Goal: Task Accomplishment & Management: Complete application form

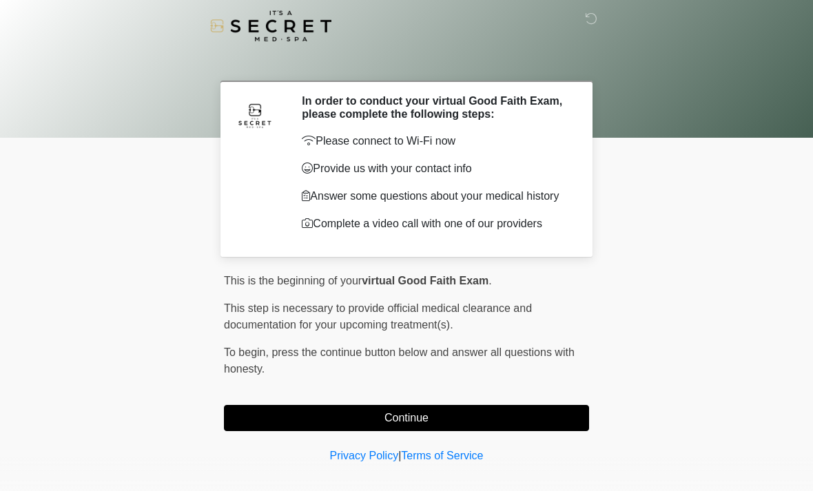
click at [329, 431] on button "Continue" at bounding box center [406, 418] width 365 height 26
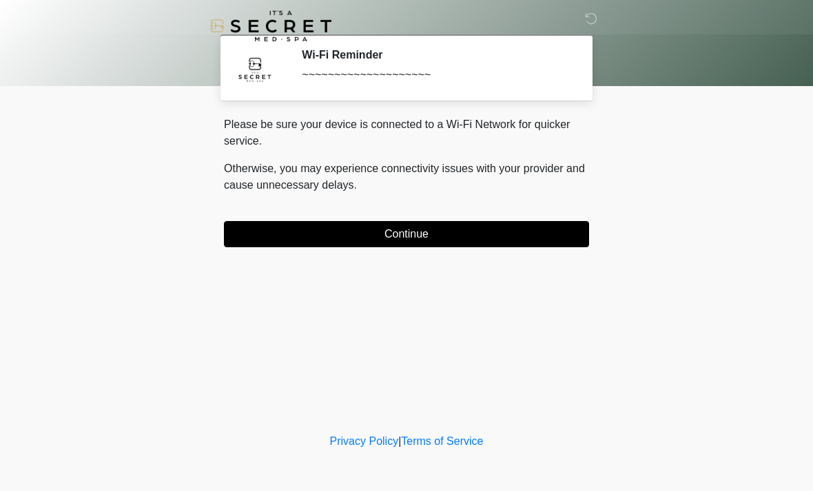
click at [269, 246] on button "Continue" at bounding box center [406, 234] width 365 height 26
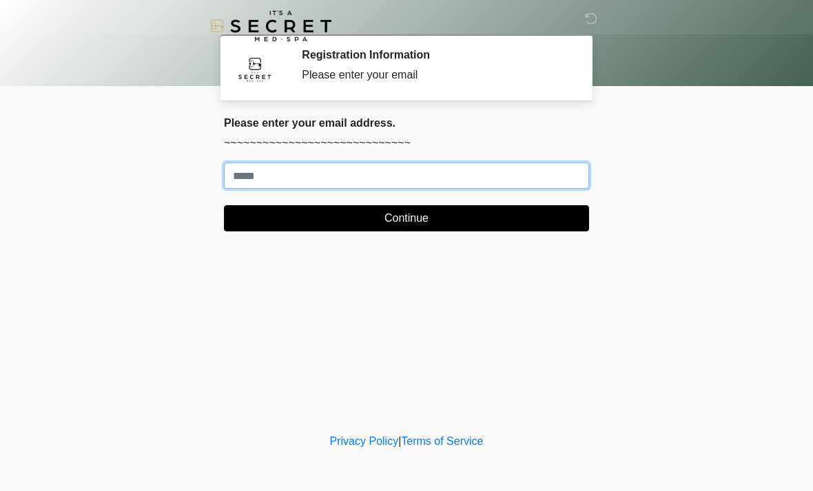
click at [245, 187] on input "Where should we email your treatment plan?" at bounding box center [406, 176] width 365 height 26
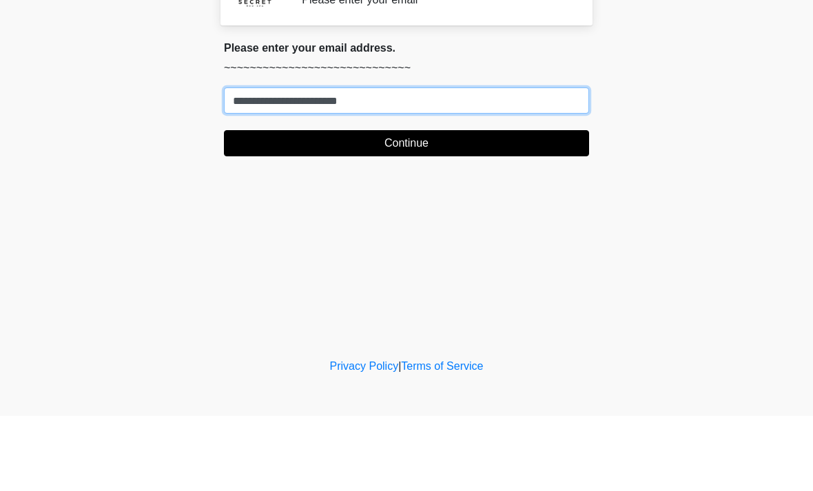
type input "**********"
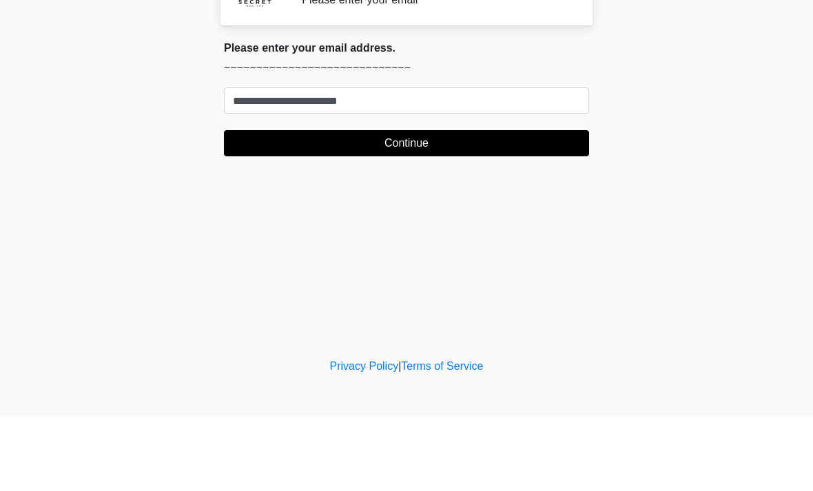
click at [433, 205] on button "Continue" at bounding box center [406, 218] width 365 height 26
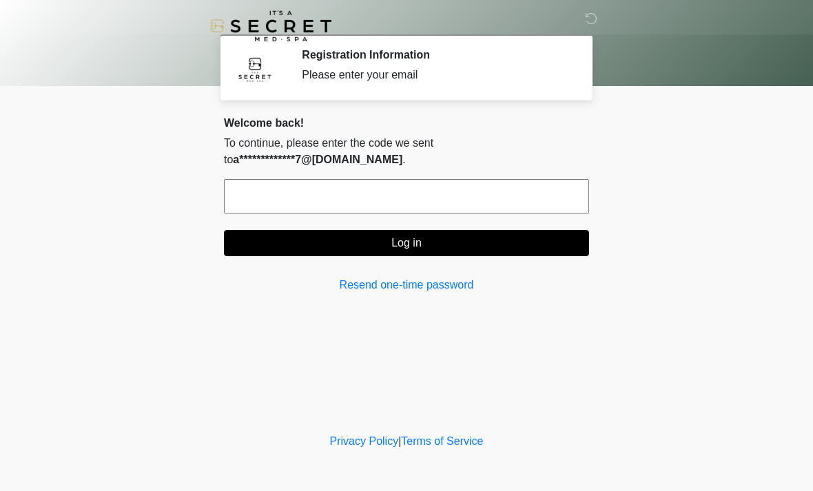
click at [262, 189] on input "text" at bounding box center [406, 196] width 365 height 34
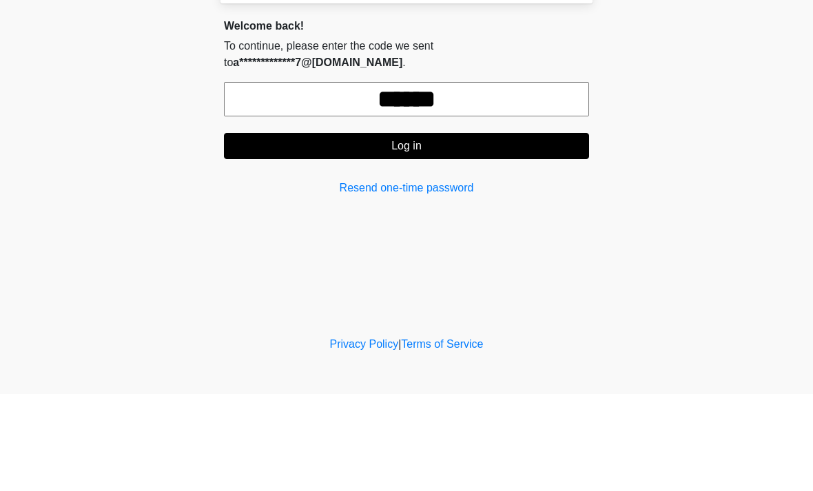
type input "******"
click at [458, 230] on button "Log in" at bounding box center [406, 243] width 365 height 26
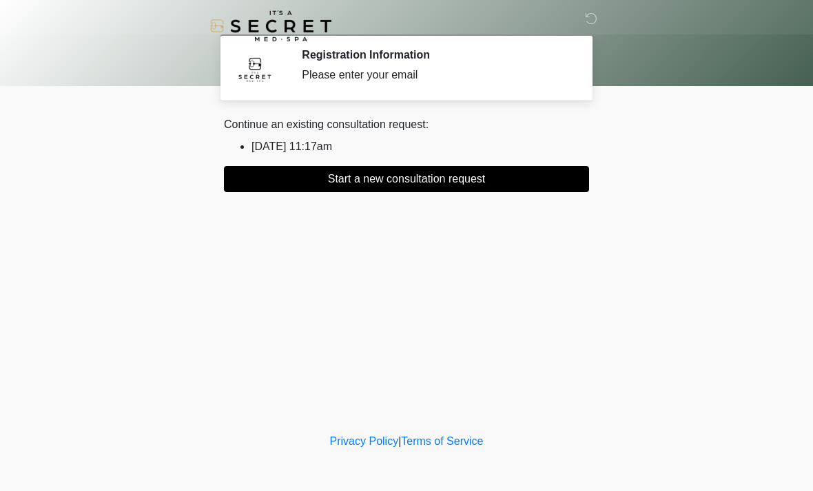
click at [411, 186] on button "Start a new consultation request" at bounding box center [406, 179] width 365 height 26
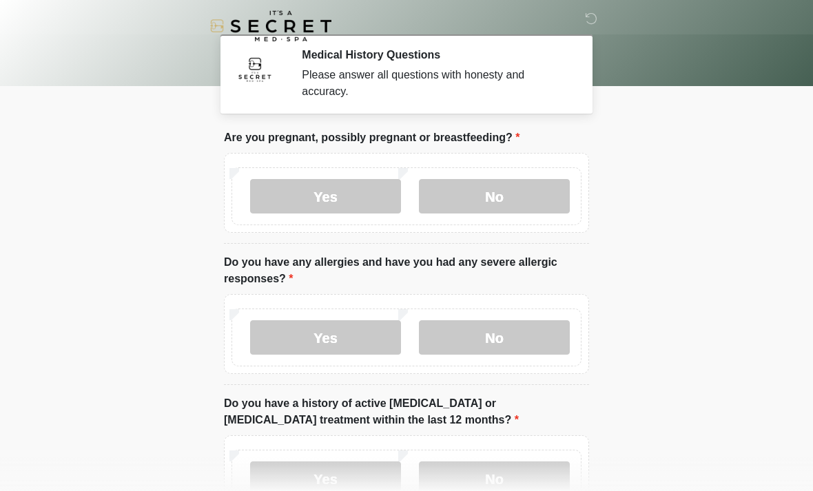
click at [492, 198] on label "No" at bounding box center [494, 196] width 151 height 34
click at [503, 349] on label "No" at bounding box center [494, 337] width 151 height 34
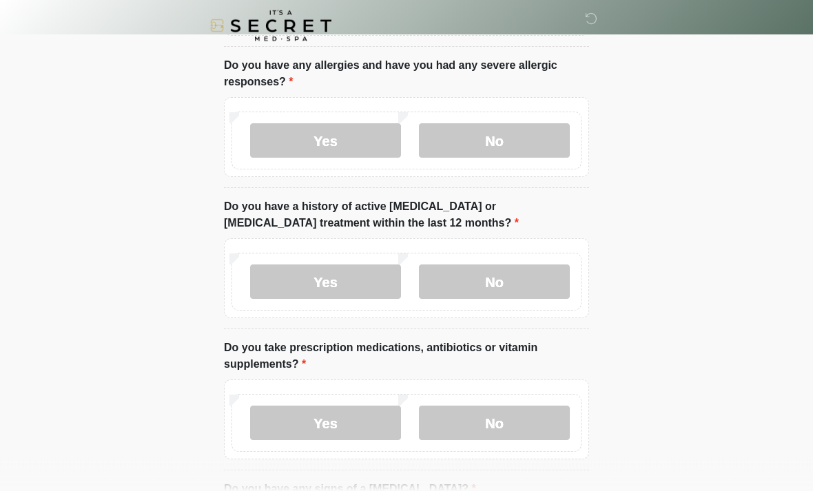
scroll to position [202, 0]
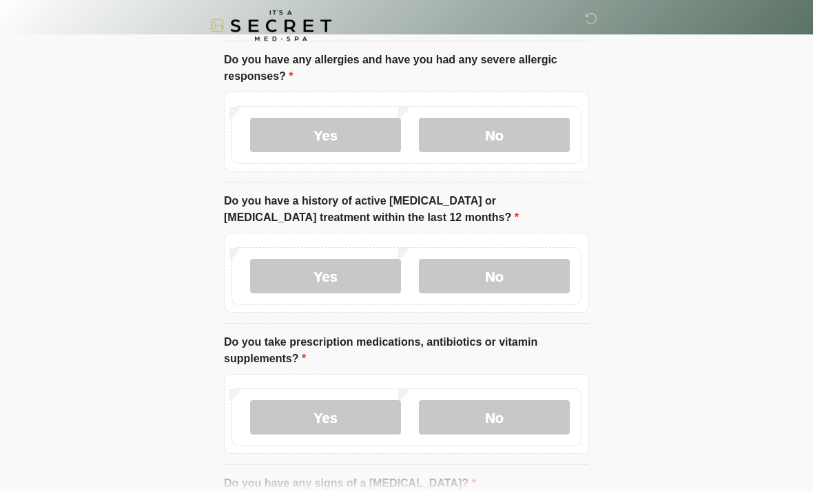
click at [494, 269] on label "No" at bounding box center [494, 277] width 151 height 34
click at [517, 419] on label "No" at bounding box center [494, 417] width 151 height 34
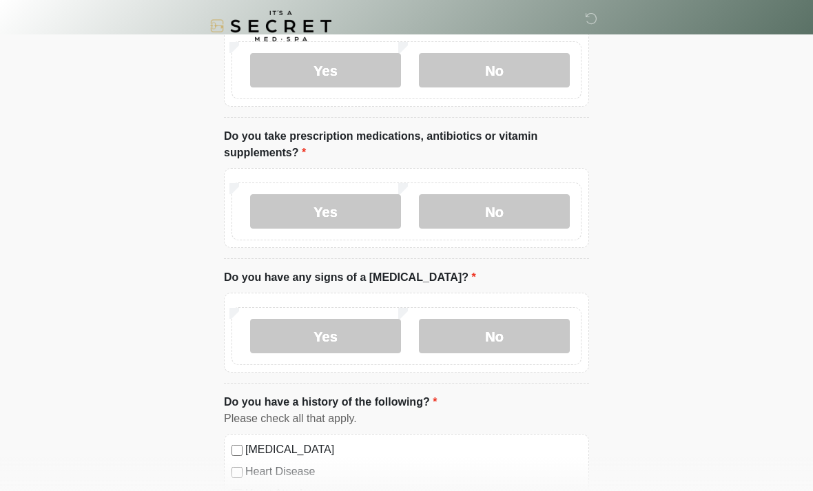
click at [497, 335] on label "No" at bounding box center [494, 336] width 151 height 34
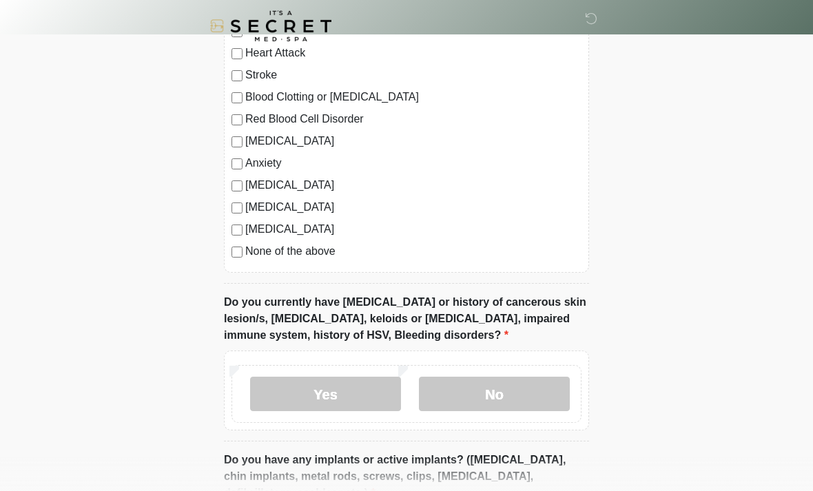
scroll to position [880, 0]
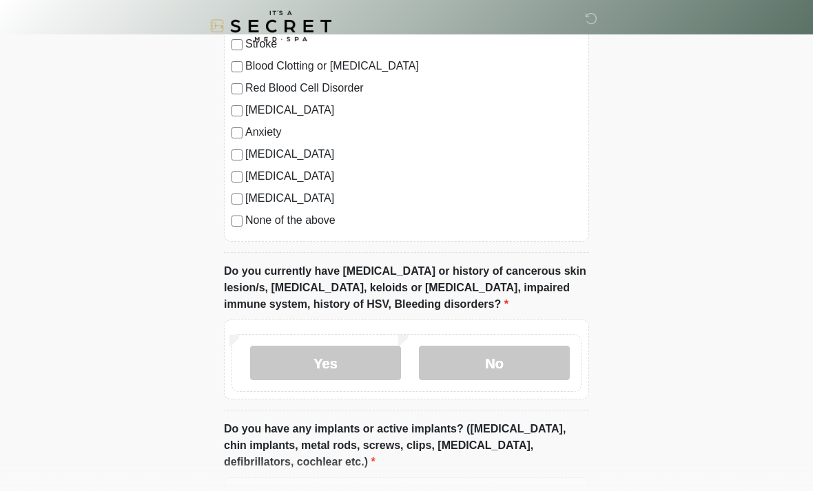
click at [515, 366] on label "No" at bounding box center [494, 363] width 151 height 34
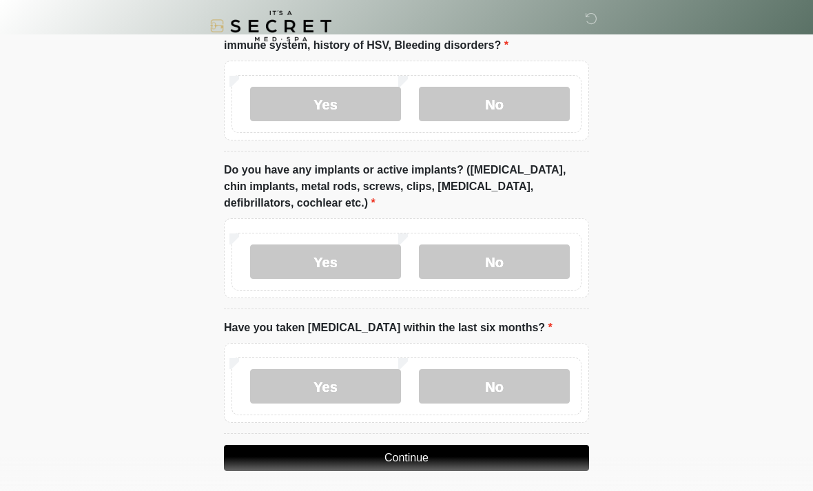
scroll to position [1147, 0]
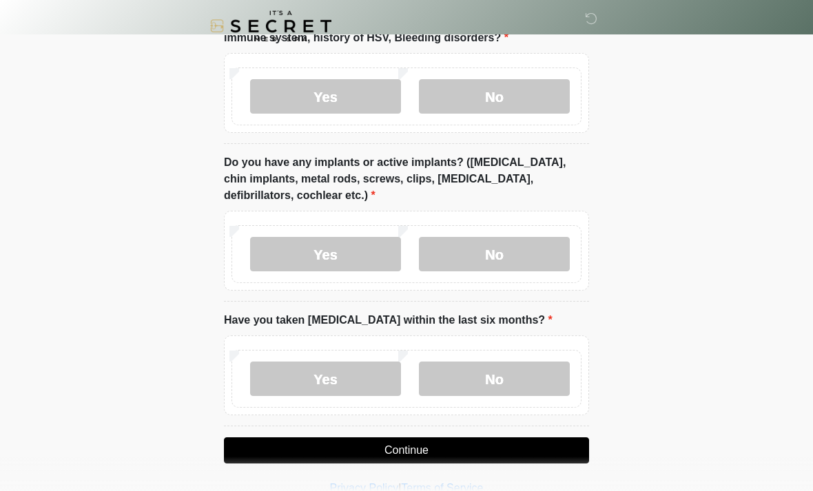
click at [491, 259] on label "No" at bounding box center [494, 254] width 151 height 34
click at [499, 380] on label "No" at bounding box center [494, 379] width 151 height 34
click at [495, 450] on button "Continue" at bounding box center [406, 450] width 365 height 26
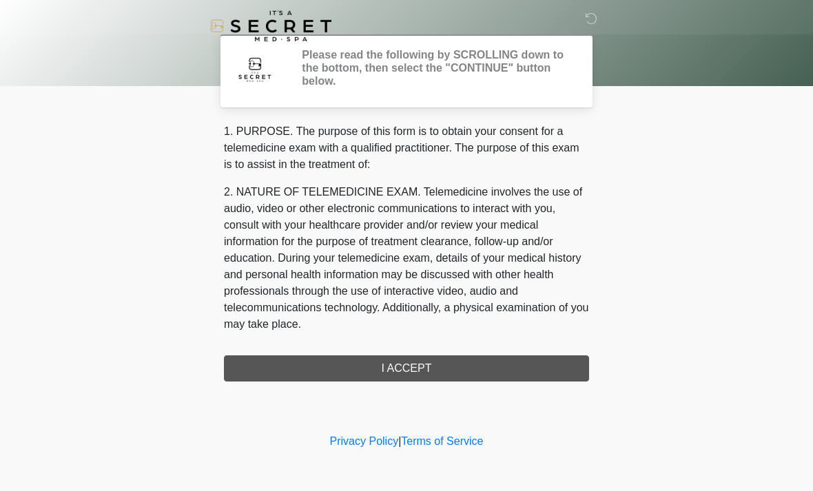
scroll to position [0, 0]
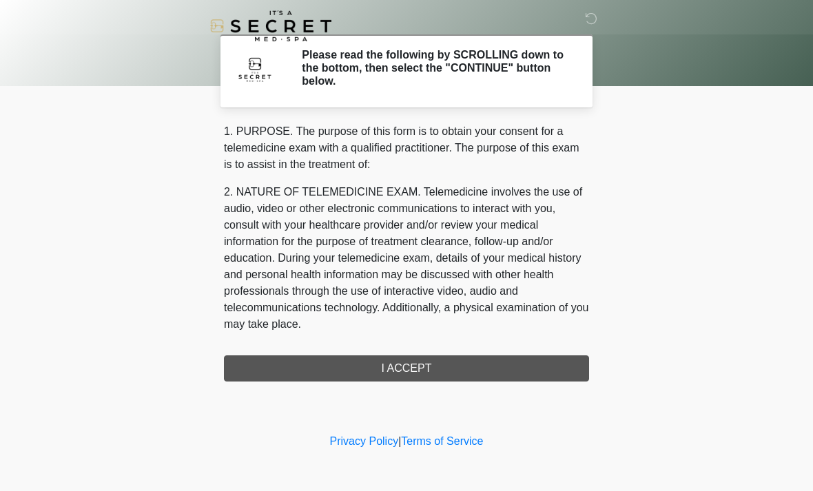
click at [396, 371] on div "1. PURPOSE. The purpose of this form is to obtain your consent for a telemedici…" at bounding box center [406, 252] width 365 height 258
click at [416, 363] on div "1. PURPOSE. The purpose of this form is to obtain your consent for a telemedici…" at bounding box center [406, 252] width 365 height 258
click at [398, 65] on h2 "Please read the following by SCROLLING down to the bottom, then select the "CON…" at bounding box center [435, 68] width 267 height 40
click at [452, 375] on div "1. PURPOSE. The purpose of this form is to obtain your consent for a telemedici…" at bounding box center [406, 252] width 365 height 258
click at [473, 366] on div "1. PURPOSE. The purpose of this form is to obtain your consent for a telemedici…" at bounding box center [406, 252] width 365 height 258
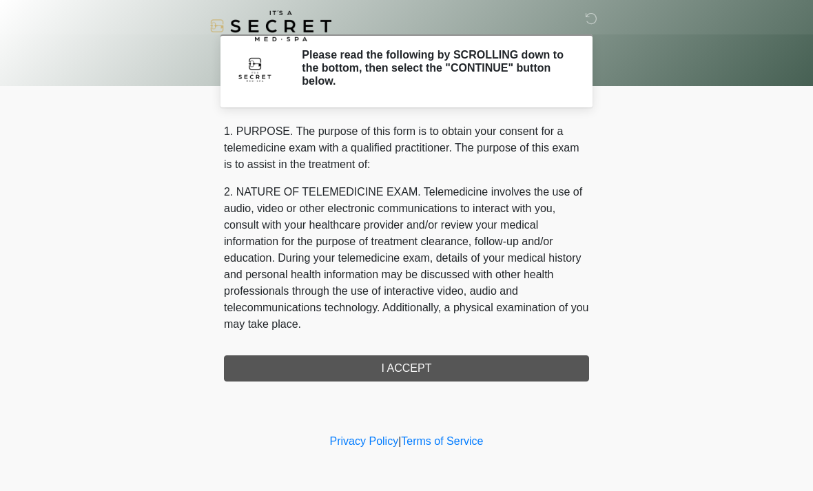
click at [473, 366] on div "1. PURPOSE. The purpose of this form is to obtain your consent for a telemedici…" at bounding box center [406, 252] width 365 height 258
click at [488, 372] on div "1. PURPOSE. The purpose of this form is to obtain your consent for a telemedici…" at bounding box center [406, 252] width 365 height 258
click at [450, 360] on div "1. PURPOSE. The purpose of this form is to obtain your consent for a telemedici…" at bounding box center [406, 252] width 365 height 258
click at [474, 371] on div "1. PURPOSE. The purpose of this form is to obtain your consent for a telemedici…" at bounding box center [406, 252] width 365 height 258
click at [415, 368] on div "1. PURPOSE. The purpose of this form is to obtain your consent for a telemedici…" at bounding box center [406, 252] width 365 height 258
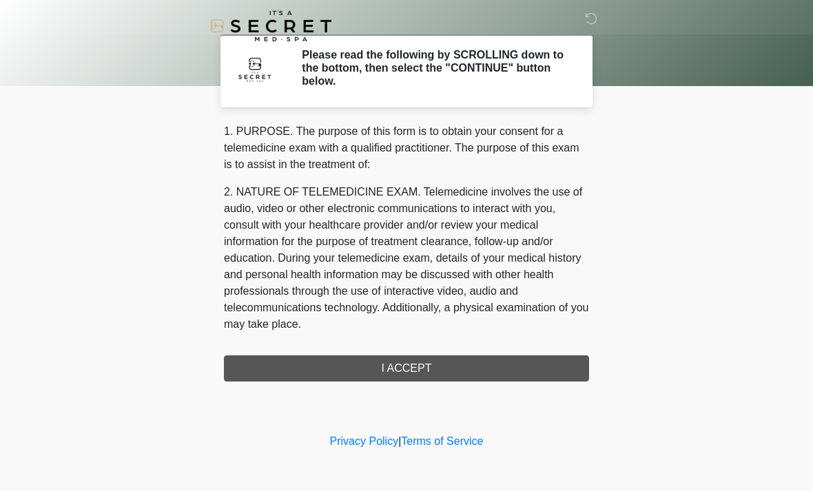
click at [408, 372] on div "1. PURPOSE. The purpose of this form is to obtain your consent for a telemedici…" at bounding box center [406, 252] width 365 height 258
click at [414, 372] on div "1. PURPOSE. The purpose of this form is to obtain your consent for a telemedici…" at bounding box center [406, 252] width 365 height 258
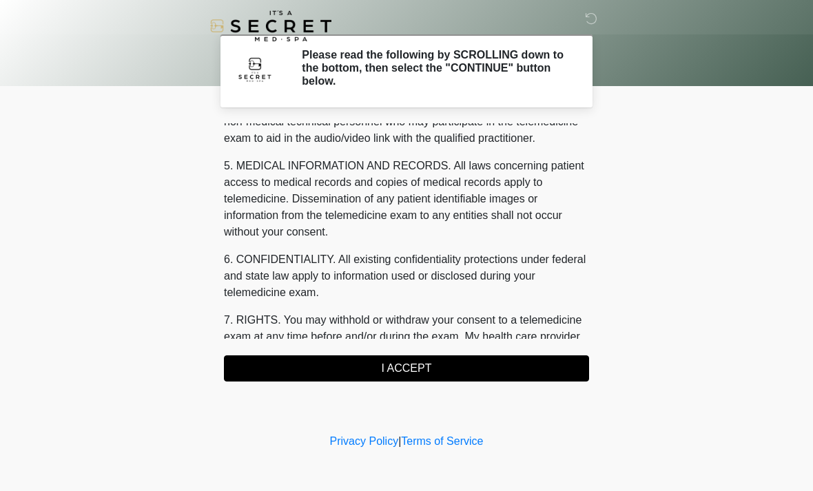
click at [519, 364] on button "I ACCEPT" at bounding box center [406, 368] width 365 height 26
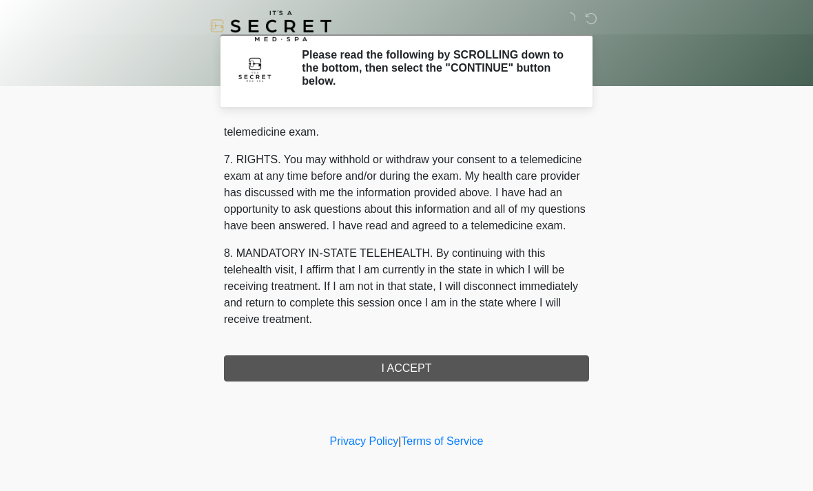
scroll to position [587, 0]
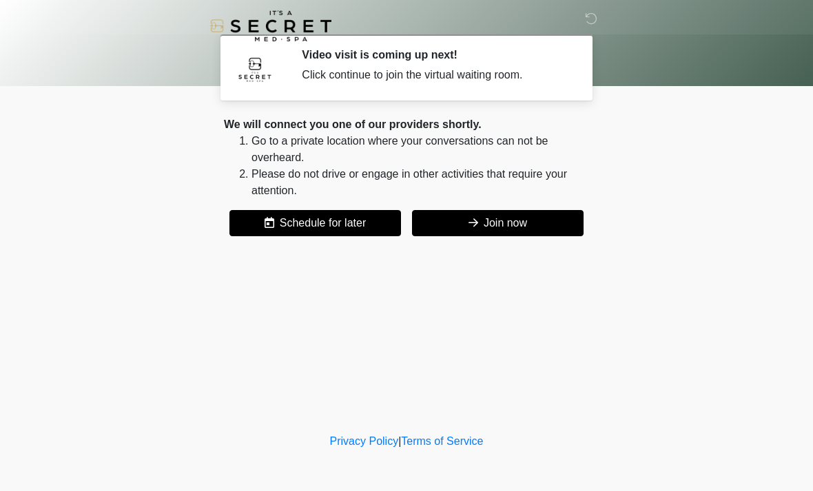
click at [517, 206] on div "We will connect you one of our providers shortly. Go to a private location wher…" at bounding box center [406, 176] width 365 height 120
click at [530, 207] on div "We will connect you one of our providers shortly. Go to a private location wher…" at bounding box center [406, 176] width 365 height 120
click at [508, 225] on button "Join now" at bounding box center [498, 223] width 172 height 26
